Goal: Task Accomplishment & Management: Manage account settings

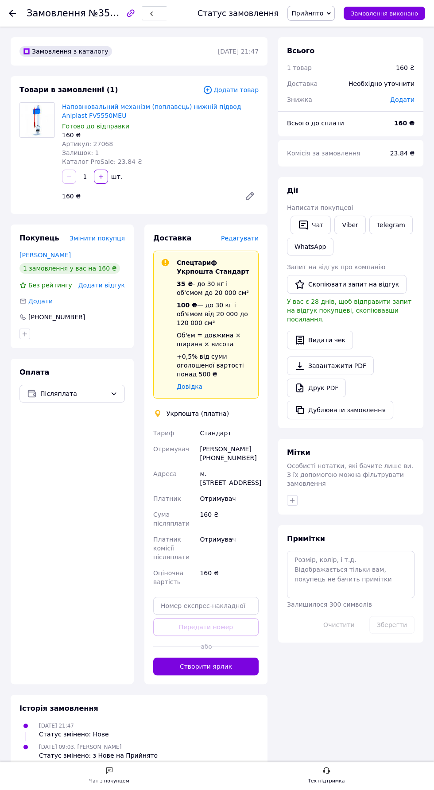
scroll to position [29, 0]
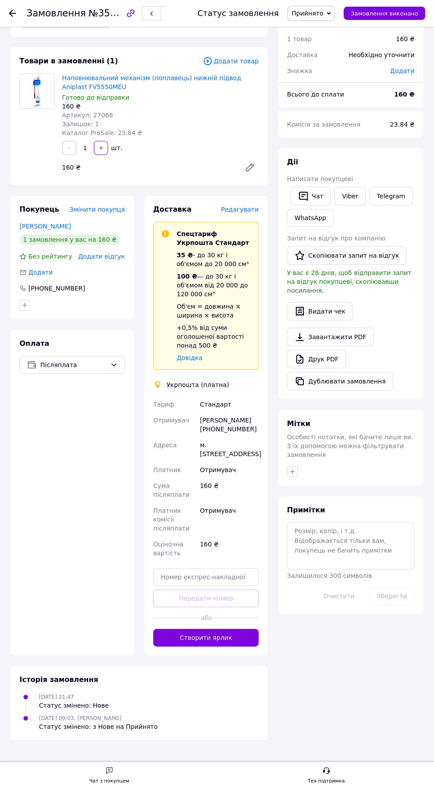
click at [12, 13] on use at bounding box center [12, 13] width 7 height 7
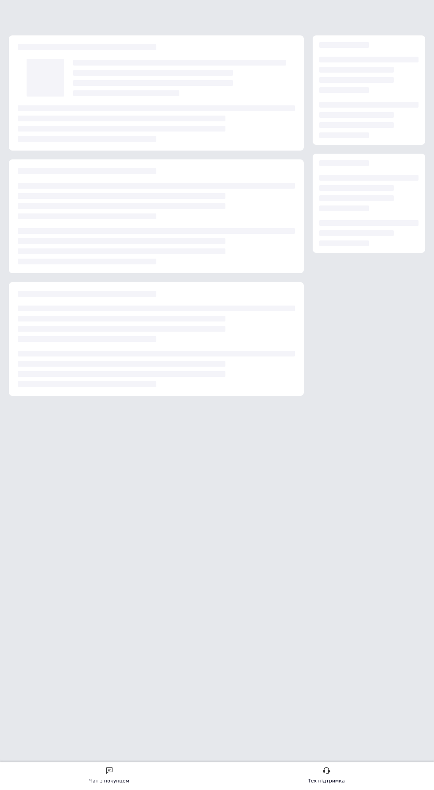
scroll to position [0, 0]
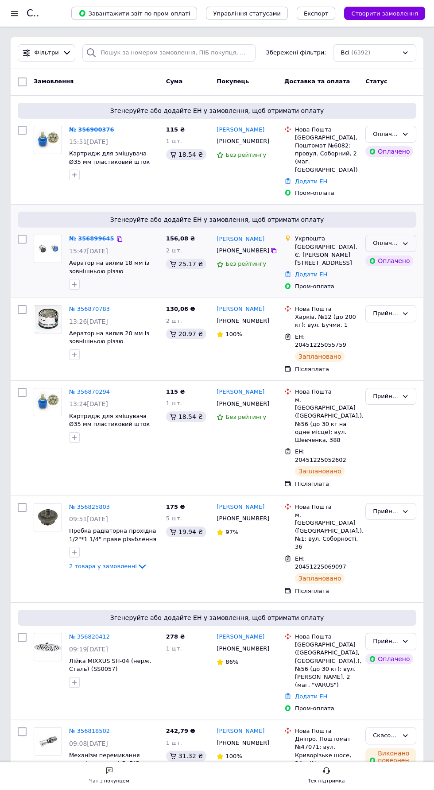
click at [405, 240] on icon at bounding box center [405, 243] width 7 height 7
click at [401, 254] on li "Прийнято" at bounding box center [391, 262] width 50 height 16
click at [405, 133] on icon at bounding box center [405, 134] width 7 height 7
click at [392, 154] on li "Прийнято" at bounding box center [391, 152] width 50 height 16
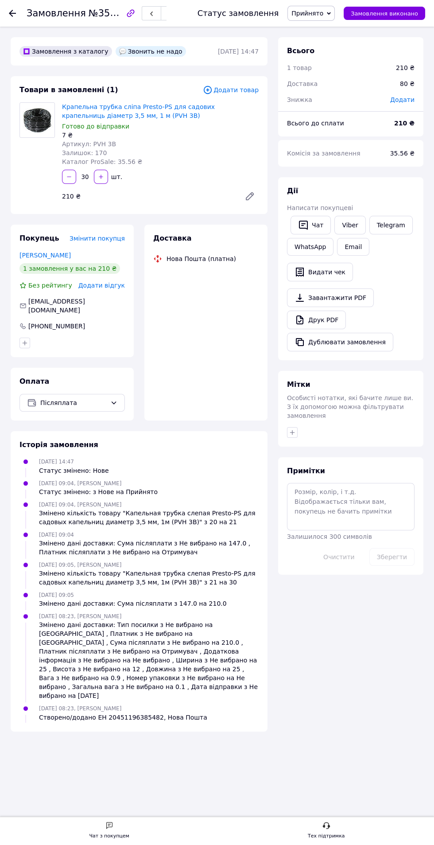
scroll to position [47, 0]
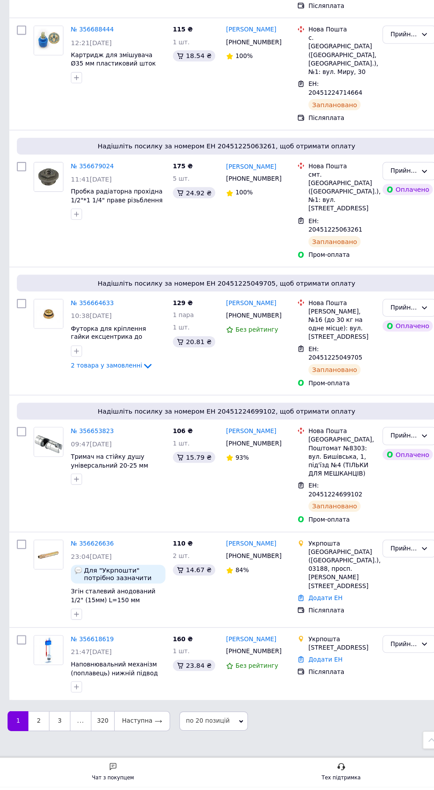
scroll to position [1498, 0]
click at [38, 737] on link "2" at bounding box center [38, 727] width 19 height 19
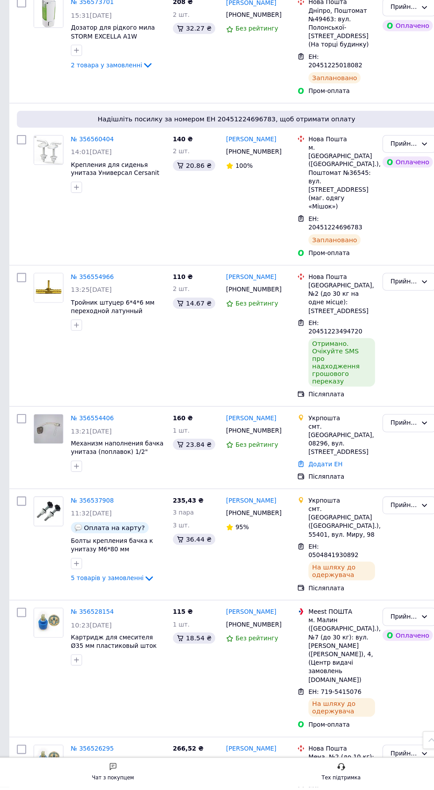
scroll to position [1236, 0]
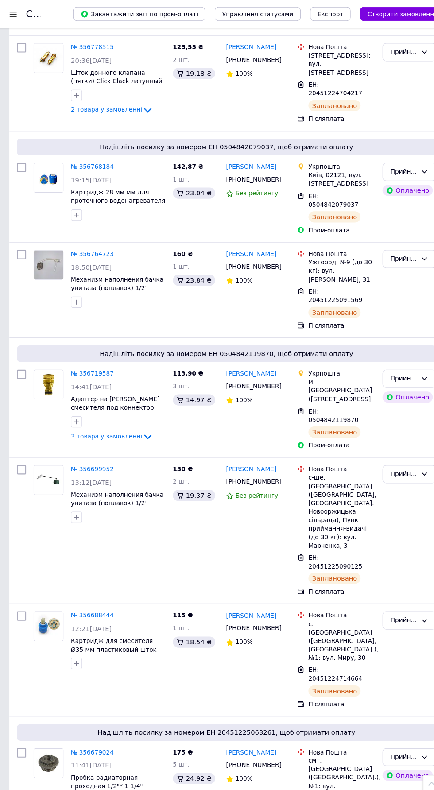
scroll to position [1151, 0]
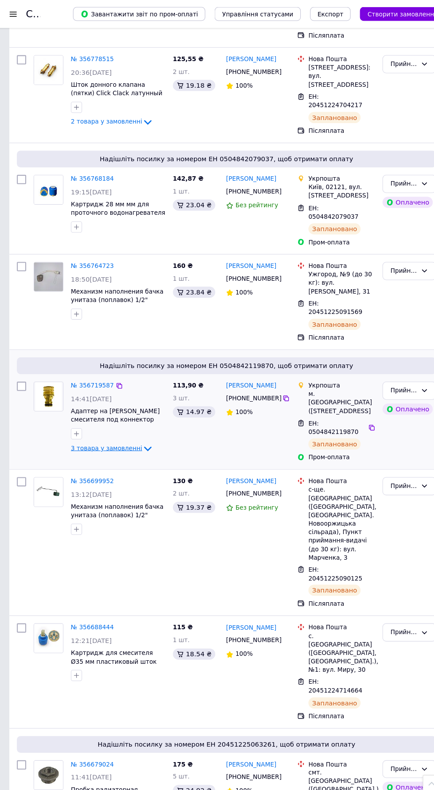
click at [137, 421] on icon at bounding box center [142, 426] width 11 height 11
